Goal: Task Accomplishment & Management: Manage account settings

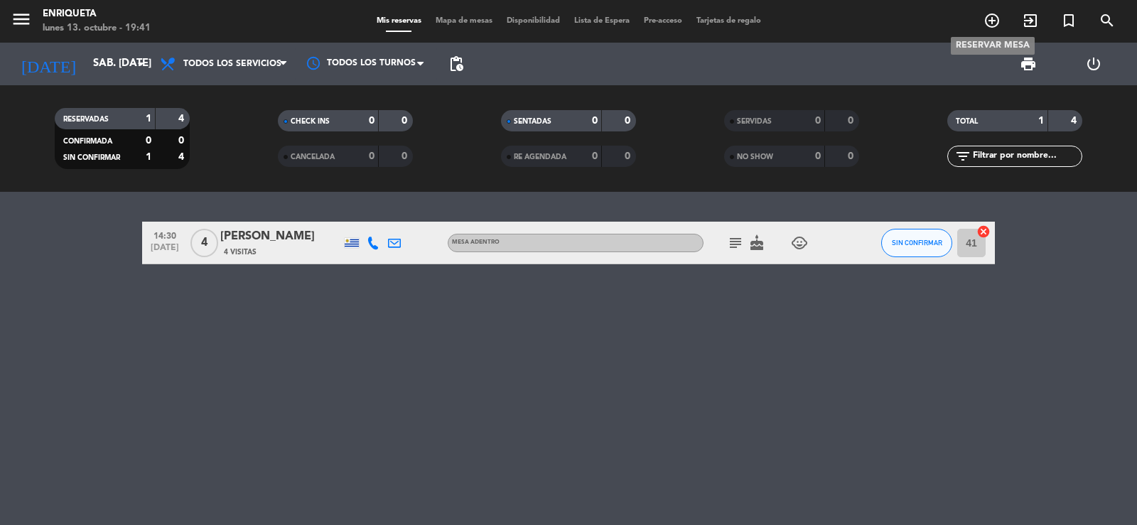
click at [986, 24] on icon "add_circle_outline" at bounding box center [992, 20] width 17 height 17
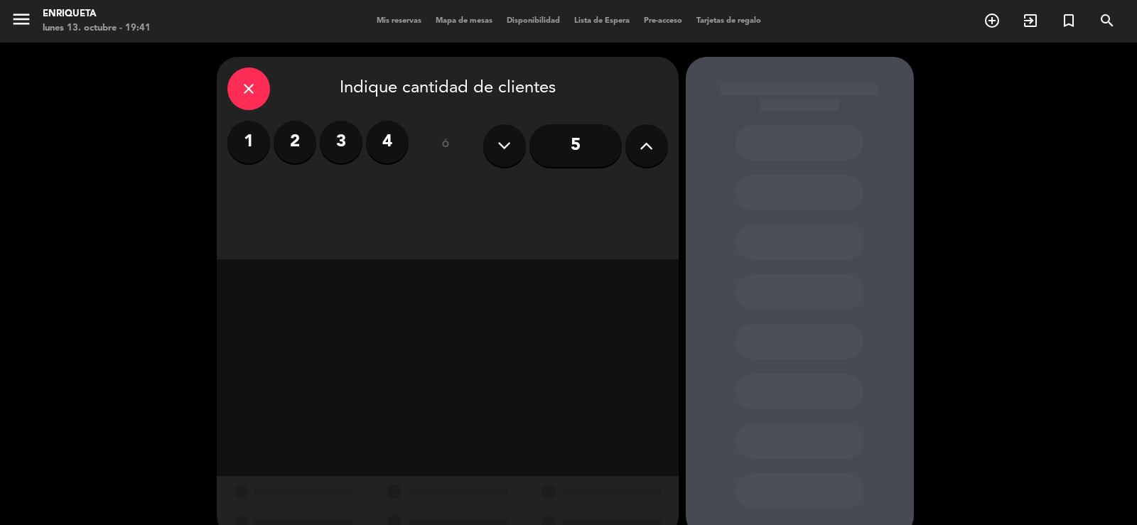
click at [291, 139] on label "2" at bounding box center [295, 142] width 43 height 43
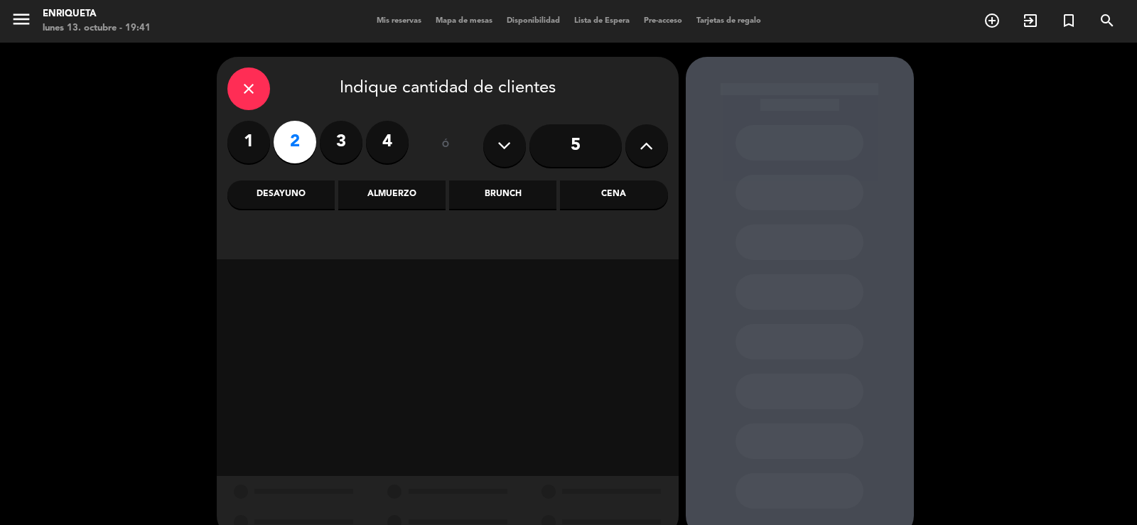
click at [623, 195] on div "Cena" at bounding box center [613, 195] width 107 height 28
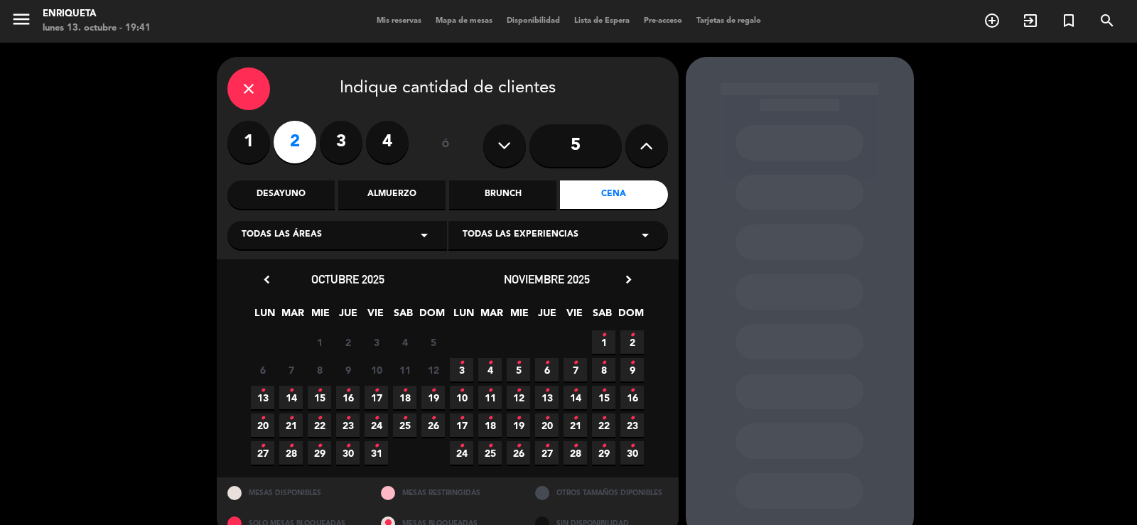
click at [402, 392] on span "18 •" at bounding box center [404, 397] width 23 height 23
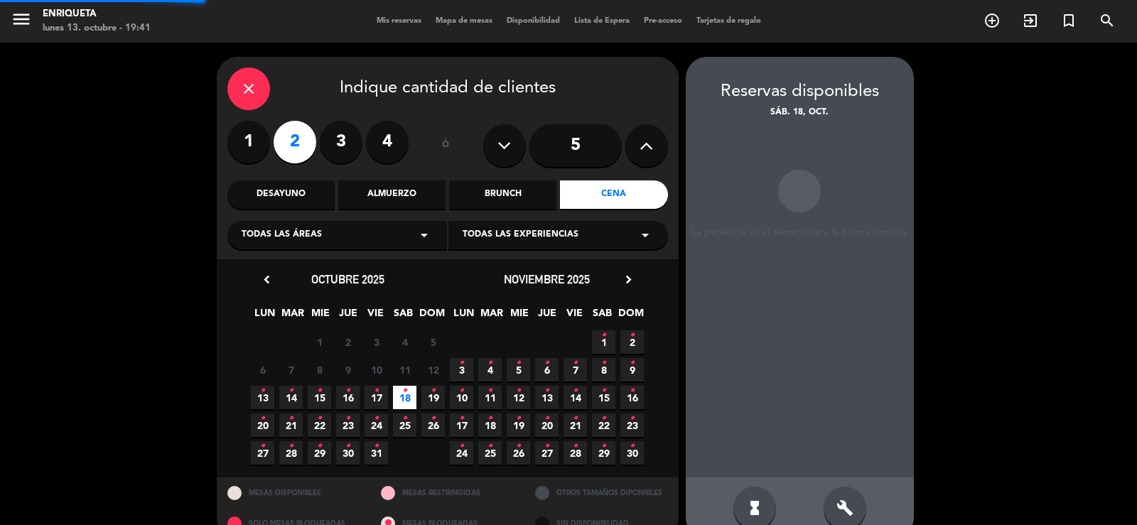
scroll to position [27, 0]
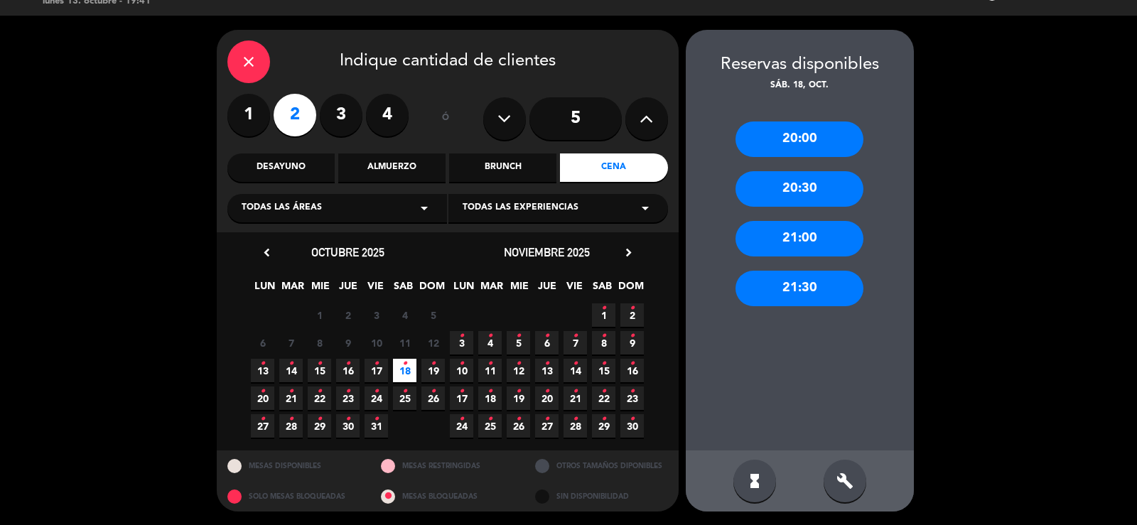
click at [373, 168] on div "Almuerzo" at bounding box center [391, 168] width 107 height 28
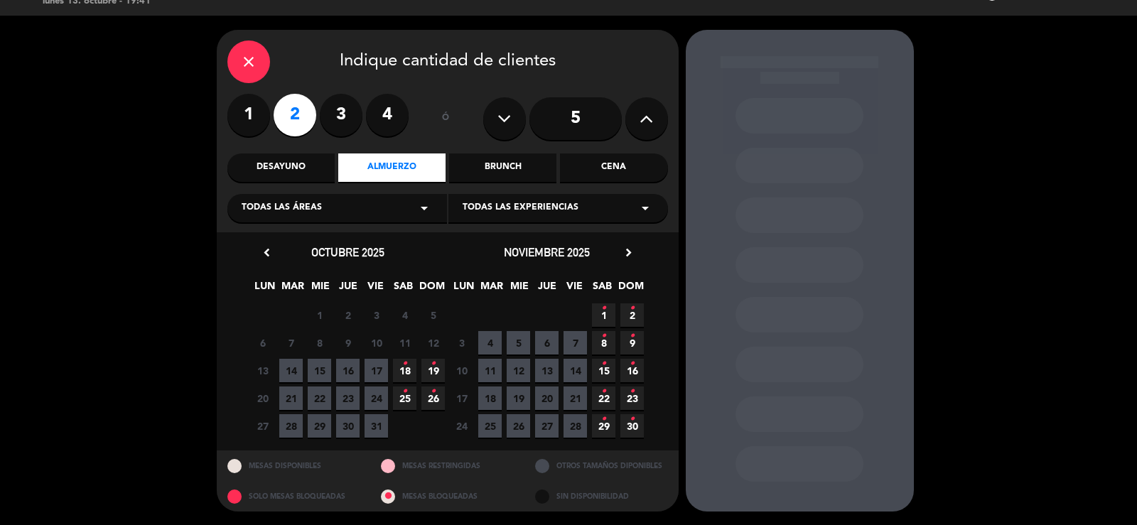
click at [404, 361] on icon "•" at bounding box center [404, 364] width 5 height 23
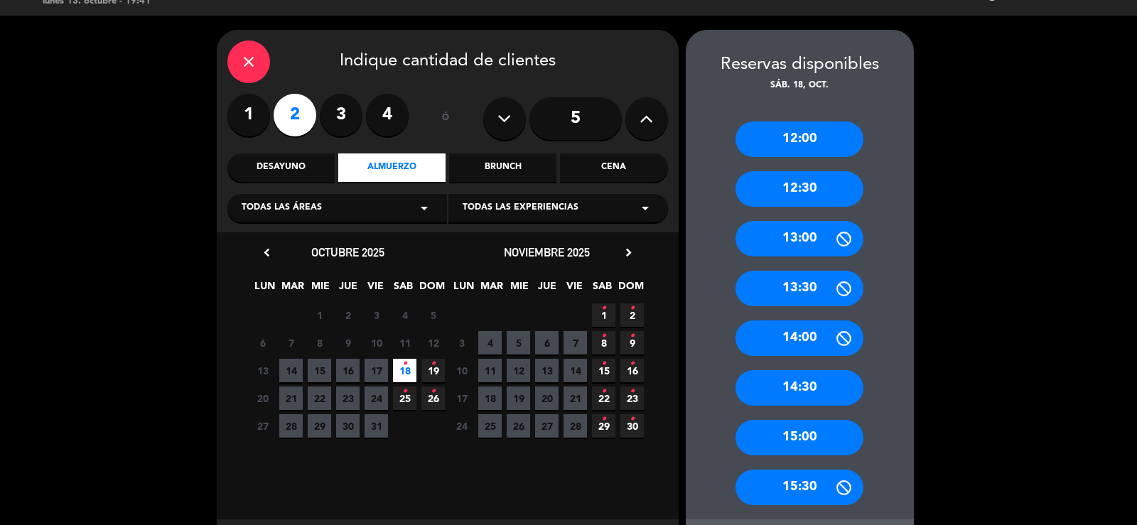
click at [819, 190] on div "12:30" at bounding box center [800, 189] width 128 height 36
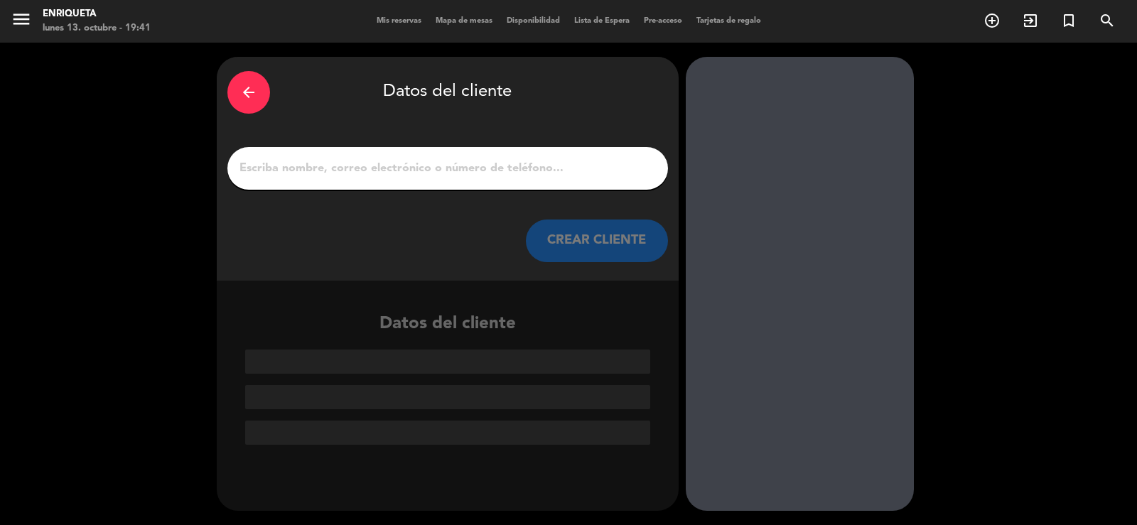
scroll to position [0, 0]
click at [593, 176] on input "1" at bounding box center [447, 168] width 419 height 20
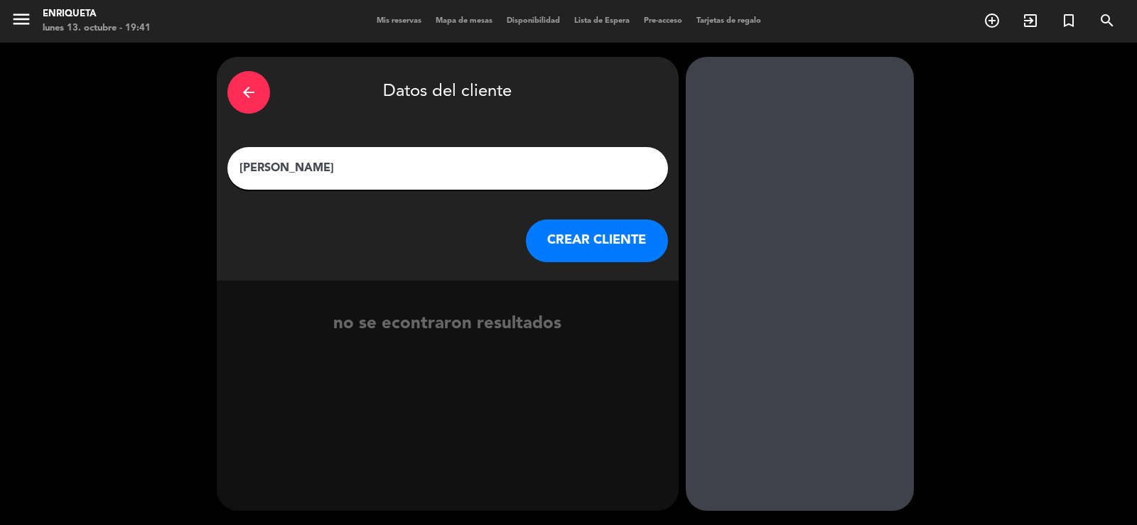
type input "[PERSON_NAME]"
click at [618, 246] on button "CREAR CLIENTE" at bounding box center [597, 241] width 142 height 43
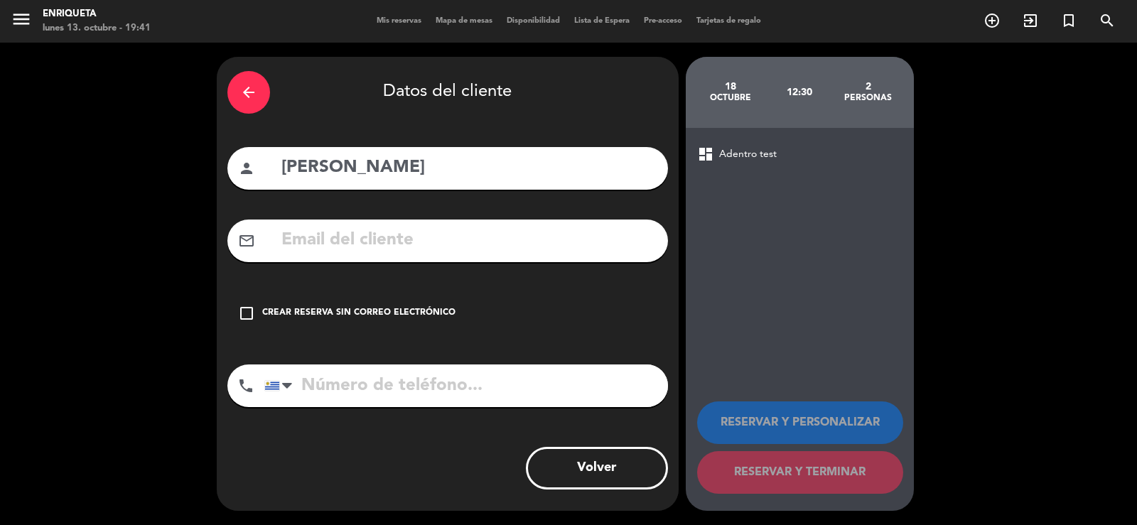
click at [311, 240] on input "text" at bounding box center [468, 240] width 377 height 29
click at [443, 241] on input "[PERSON_NAME].[PERSON_NAME]" at bounding box center [468, 240] width 377 height 29
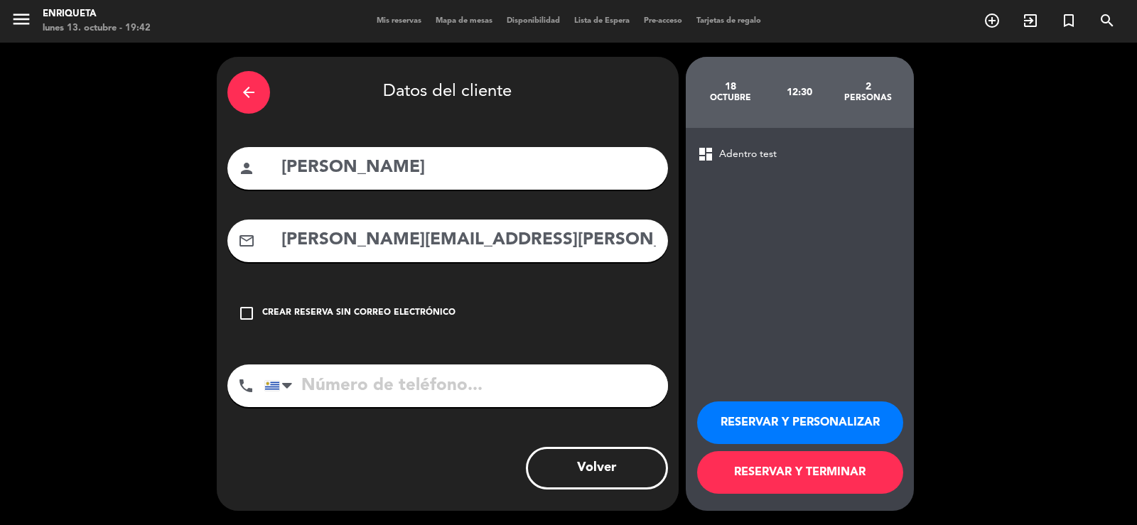
type input "[PERSON_NAME][EMAIL_ADDRESS][PERSON_NAME][DOMAIN_NAME]"
click at [392, 383] on input "tel" at bounding box center [466, 386] width 404 height 43
type input "099535095"
click at [795, 424] on button "RESERVAR Y PERSONALIZAR" at bounding box center [800, 423] width 206 height 43
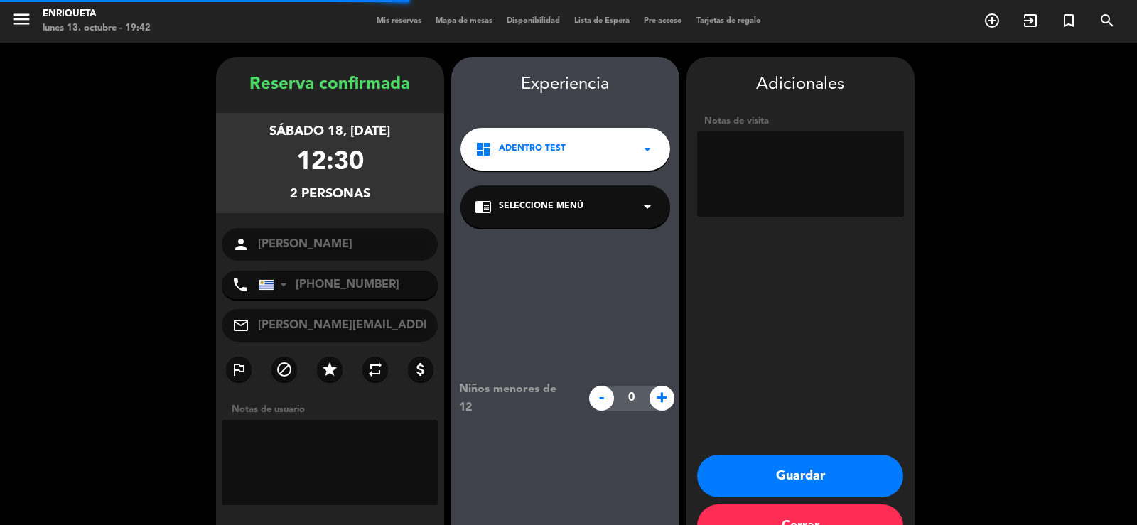
scroll to position [43, 0]
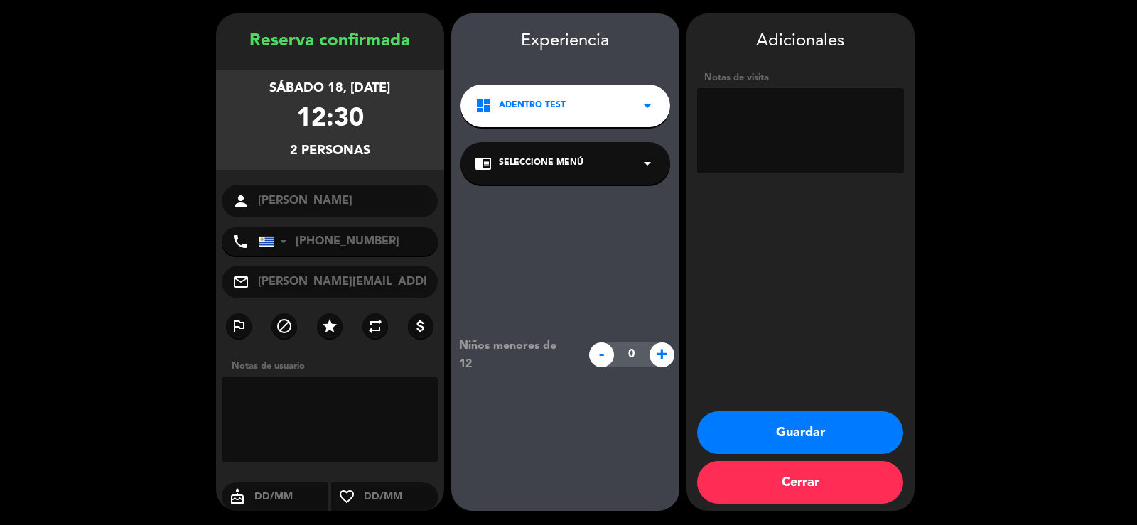
click at [605, 96] on div "dashboard Adentro test arrow_drop_down" at bounding box center [566, 106] width 210 height 43
click at [566, 166] on div "Afuera test" at bounding box center [565, 166] width 181 height 14
click at [237, 497] on icon "cake" at bounding box center [237, 496] width 31 height 17
click at [281, 497] on input "text" at bounding box center [291, 497] width 76 height 18
click at [235, 499] on icon "cake" at bounding box center [237, 496] width 31 height 17
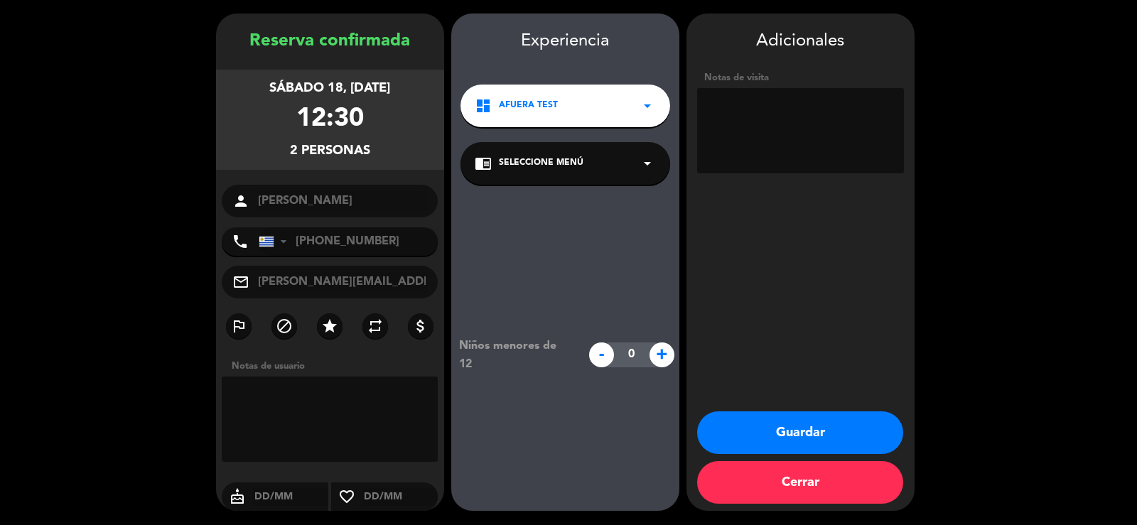
click at [785, 428] on button "Guardar" at bounding box center [800, 433] width 206 height 43
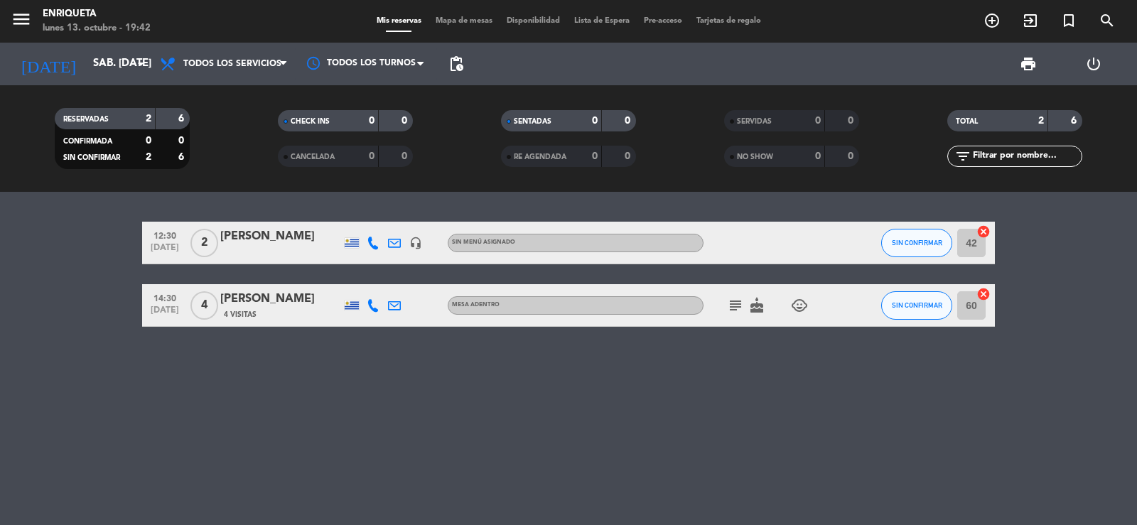
click at [281, 244] on div "[PERSON_NAME]" at bounding box center [280, 236] width 121 height 18
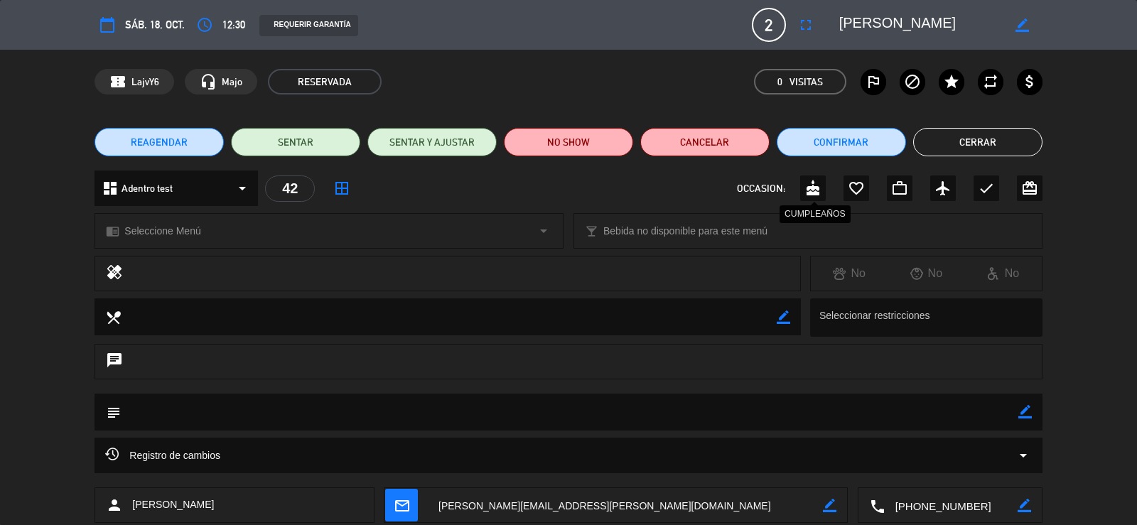
click at [813, 189] on icon "cake" at bounding box center [813, 188] width 17 height 17
click at [225, 173] on div "dashboard Adentro test arrow_drop_down" at bounding box center [176, 189] width 163 height 36
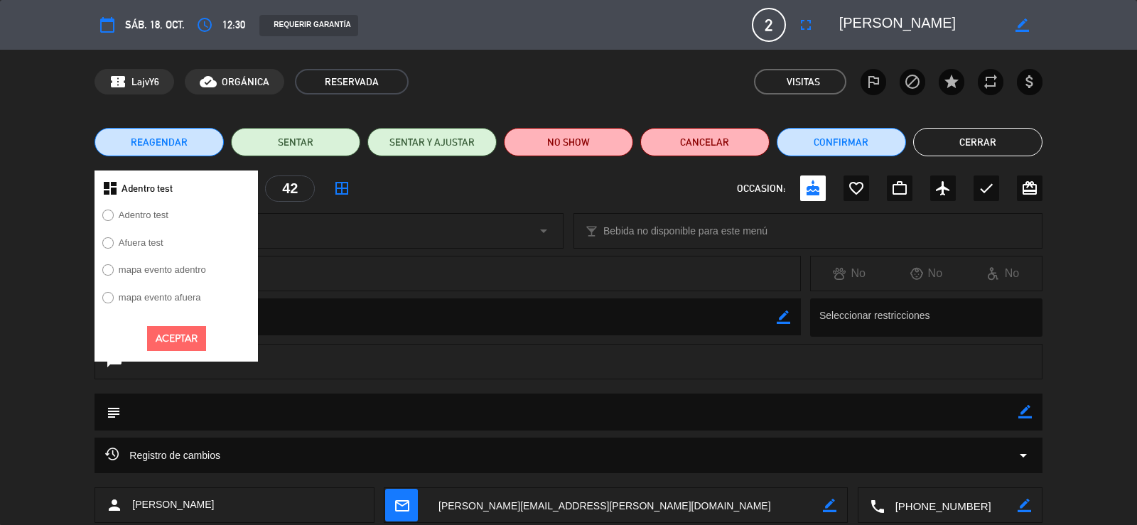
click at [147, 242] on label "Afuera test" at bounding box center [141, 242] width 45 height 9
click at [175, 333] on button "Aceptar" at bounding box center [176, 338] width 59 height 25
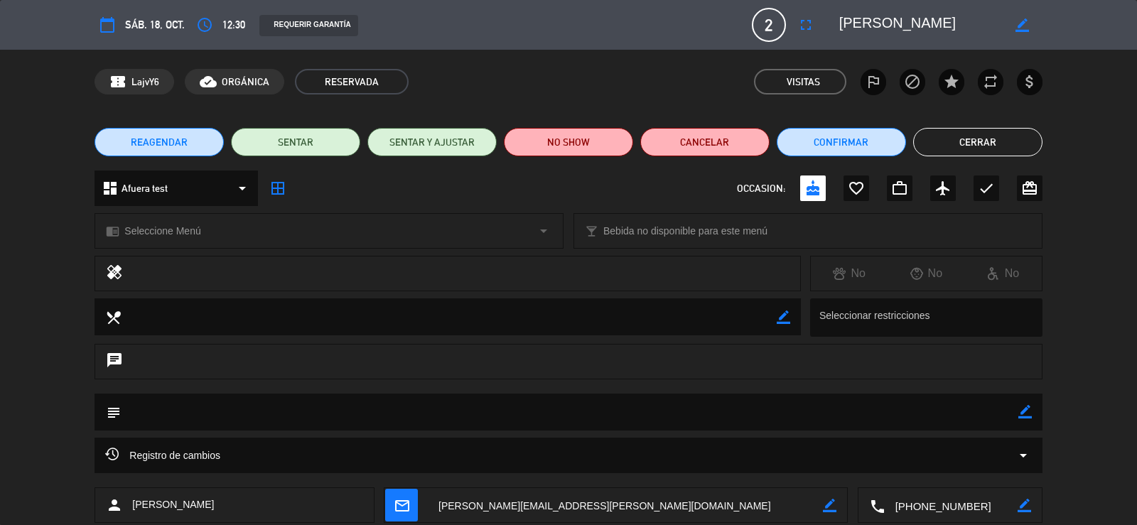
click at [166, 238] on span "Seleccione Menú" at bounding box center [162, 231] width 76 height 16
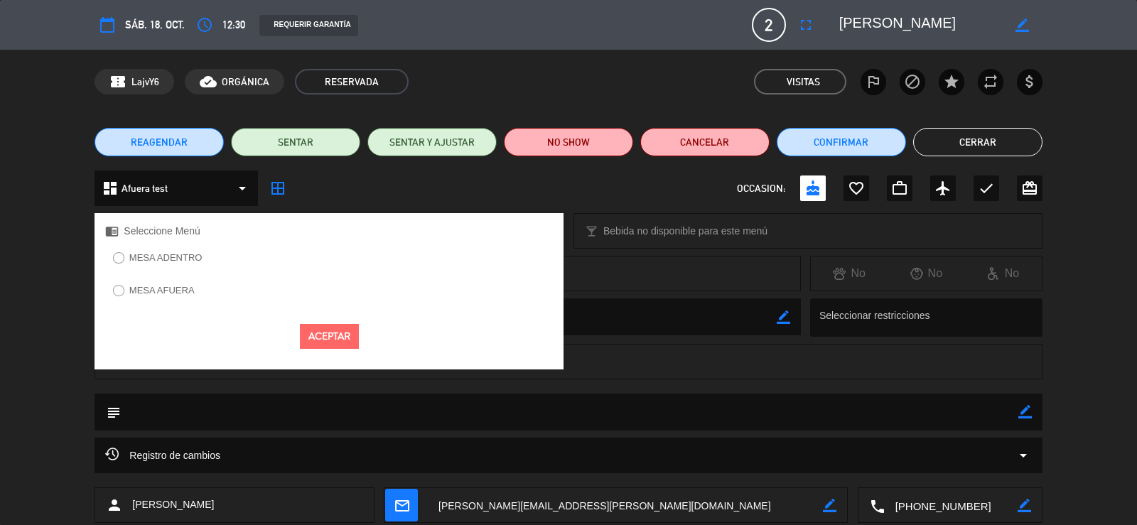
click at [162, 290] on label "MESA AFUERA" at bounding box center [161, 290] width 65 height 9
click at [348, 343] on button "Aceptar" at bounding box center [329, 336] width 59 height 25
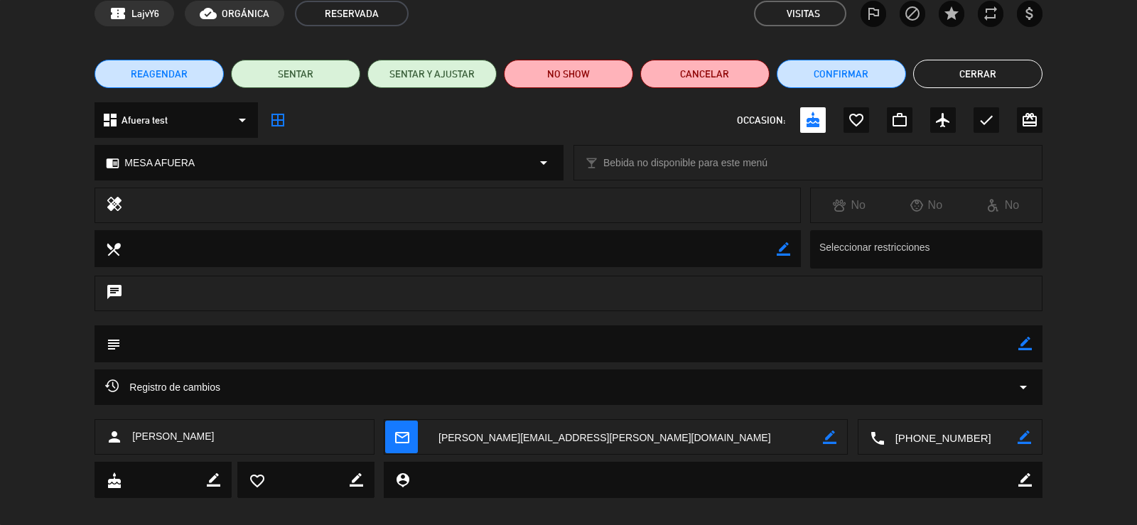
scroll to position [84, 0]
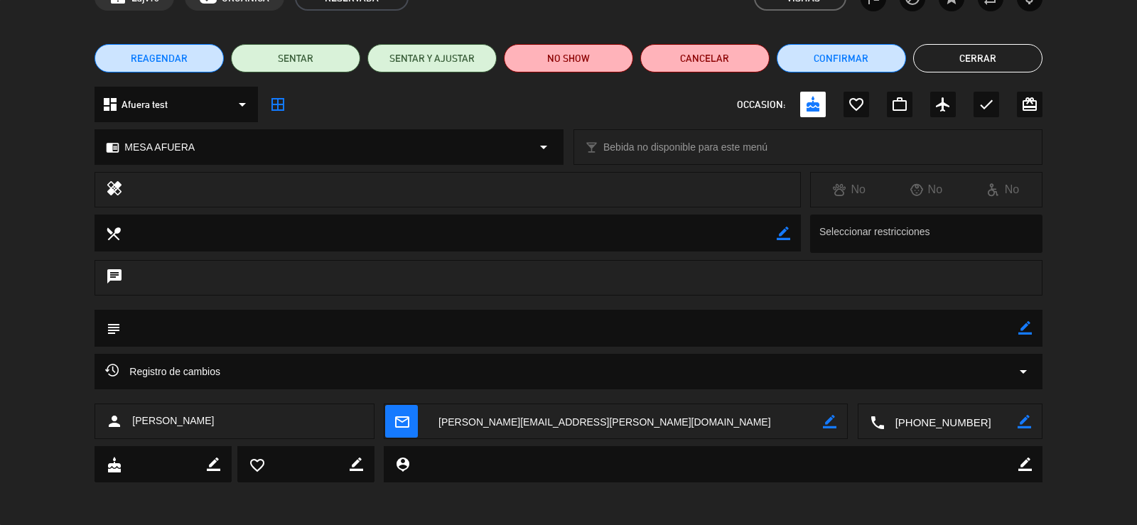
click at [1025, 327] on icon "border_color" at bounding box center [1025, 328] width 14 height 14
type textarea "mesa 24 porfa, cumple de [PERSON_NAME]:)"
click at [1020, 328] on icon at bounding box center [1025, 328] width 14 height 14
click at [954, 60] on button "Cerrar" at bounding box center [977, 58] width 129 height 28
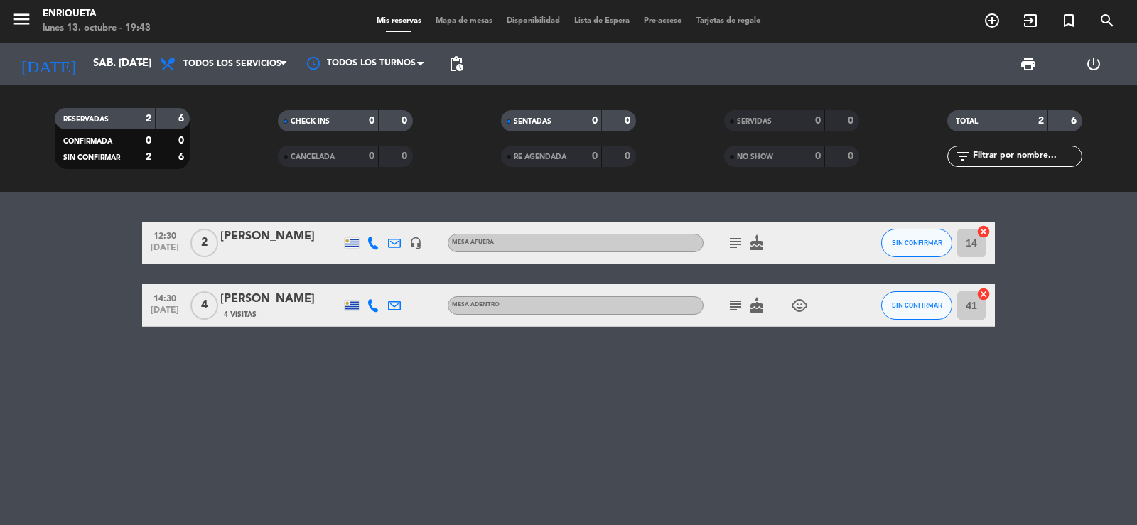
click at [763, 238] on icon "cake" at bounding box center [756, 243] width 17 height 17
click at [736, 240] on icon "subject" at bounding box center [735, 243] width 17 height 17
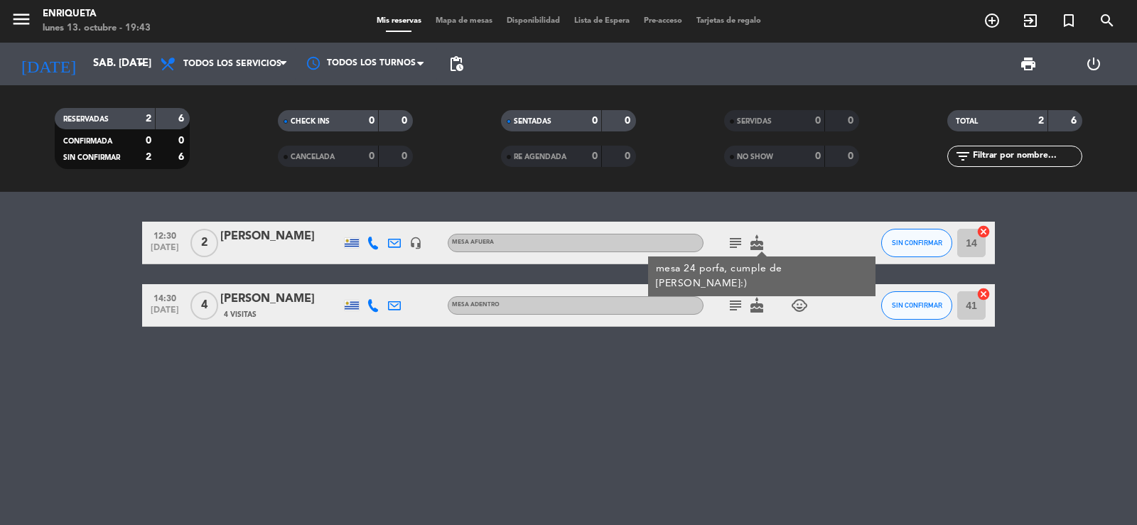
click at [731, 360] on div "12:30 [DATE] 2 [PERSON_NAME] headset_mic MESA AFUERA subject mesa 24 porfa, cum…" at bounding box center [568, 358] width 1137 height 333
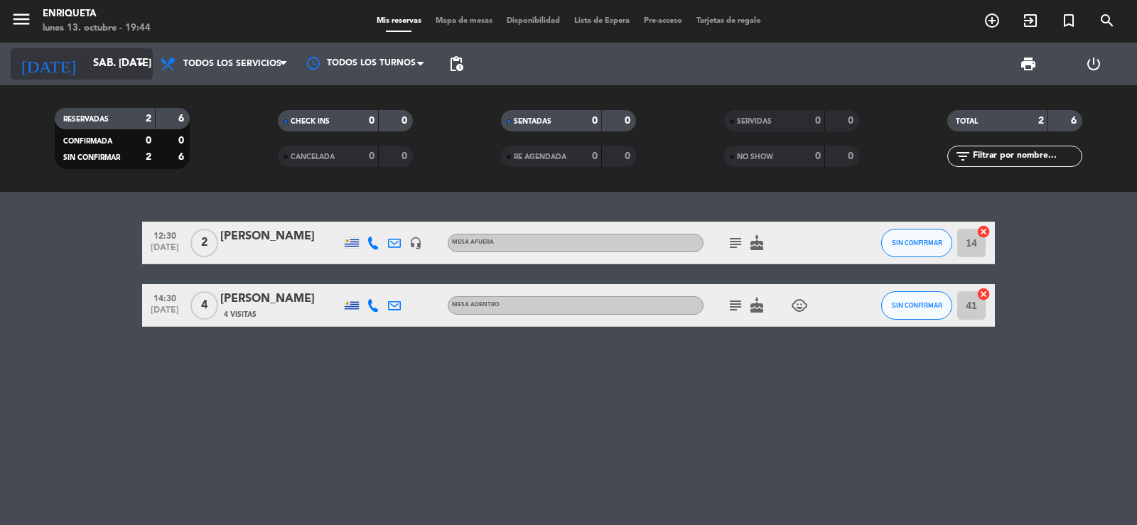
click at [110, 66] on input "sáb. [DATE]" at bounding box center [154, 63] width 137 height 27
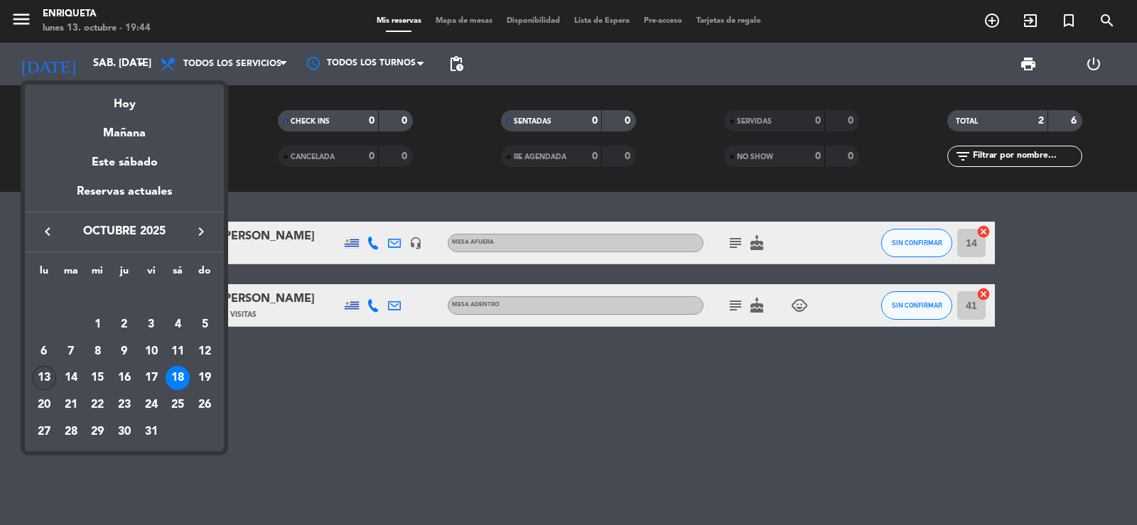
click at [45, 375] on div "13" at bounding box center [44, 378] width 24 height 24
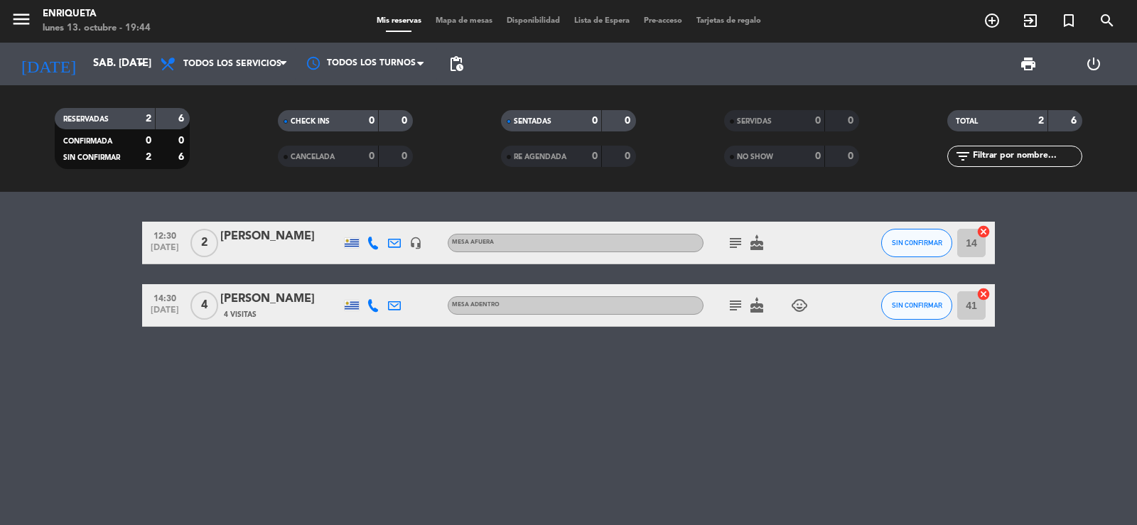
type input "lun. [DATE]"
